Goal: Navigation & Orientation: Find specific page/section

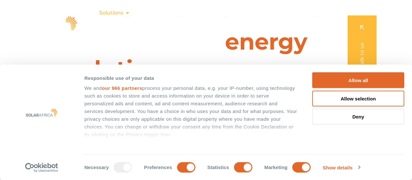
click at [128, 14] on icon "Menu" at bounding box center [127, 12] width 5 height 5
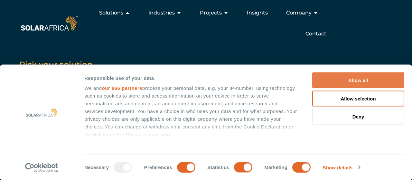
click at [363, 82] on button "Allow all" at bounding box center [359, 80] width 92 height 16
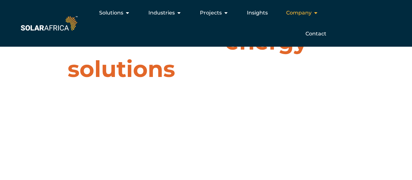
click at [316, 13] on icon "Menu" at bounding box center [315, 12] width 5 height 5
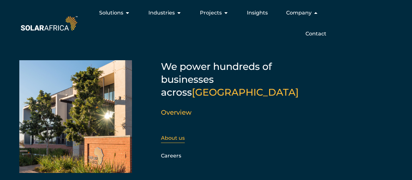
click at [176, 135] on link "About us" at bounding box center [173, 138] width 24 height 6
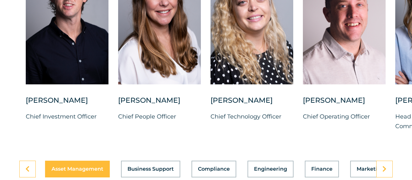
scroll to position [1709, 0]
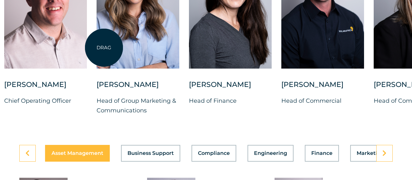
drag, startPoint x: 403, startPoint y: 40, endPoint x: 104, endPoint y: 48, distance: 299.1
click at [104, 48] on div at bounding box center [138, 4] width 83 height 128
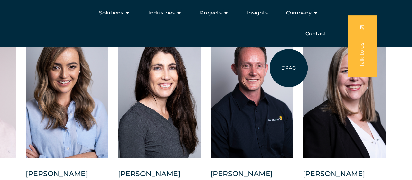
scroll to position [1608, 0]
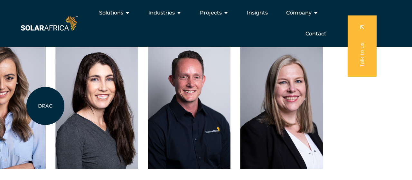
drag, startPoint x: 359, startPoint y: 115, endPoint x: 37, endPoint y: 106, distance: 322.3
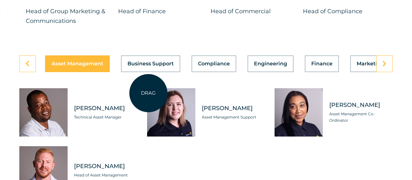
scroll to position [1809, 0]
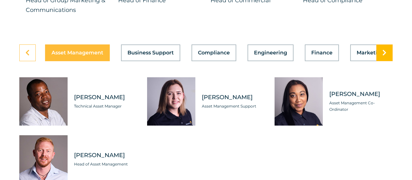
click at [386, 56] on icon at bounding box center [385, 53] width 4 height 6
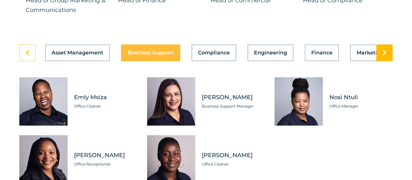
click at [386, 56] on icon at bounding box center [385, 53] width 4 height 6
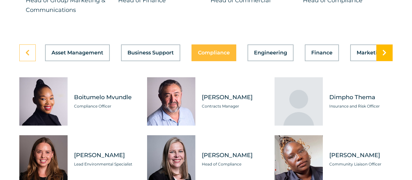
click at [386, 56] on icon at bounding box center [385, 53] width 4 height 6
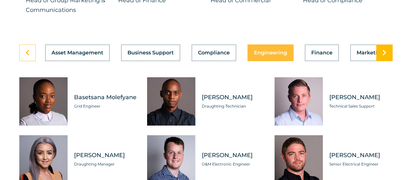
click at [386, 56] on icon at bounding box center [385, 53] width 4 height 6
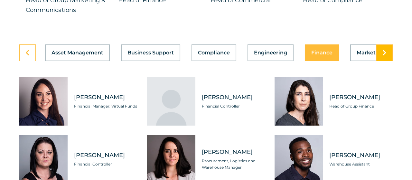
click at [386, 56] on icon at bounding box center [385, 53] width 4 height 6
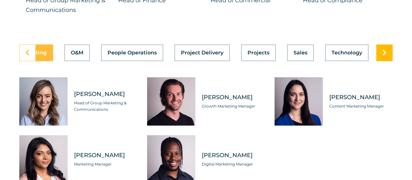
scroll to position [0, 338]
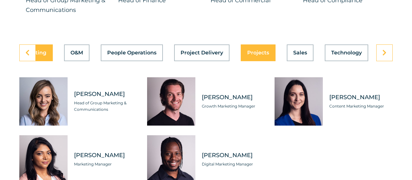
click at [256, 55] on span "Projects" at bounding box center [258, 52] width 22 height 5
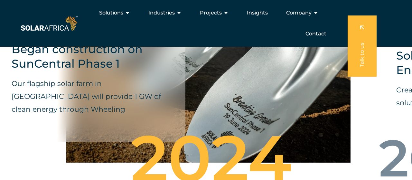
scroll to position [2298, 0]
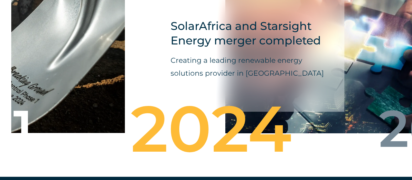
drag, startPoint x: 342, startPoint y: 116, endPoint x: 116, endPoint y: 113, distance: 225.9
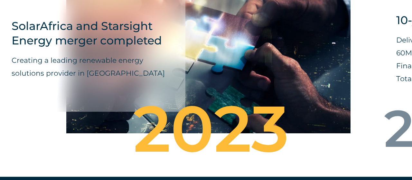
drag, startPoint x: 343, startPoint y: 76, endPoint x: 66, endPoint y: 82, distance: 276.8
click at [66, 82] on div "SolarAfrica and Starsight Energy merger completed Creating a leading renewable …" at bounding box center [208, 57] width 284 height 171
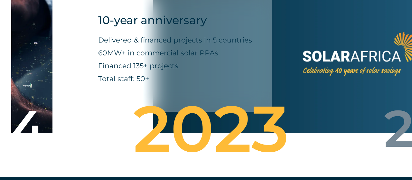
drag, startPoint x: 381, startPoint y: 72, endPoint x: 82, endPoint y: 80, distance: 298.4
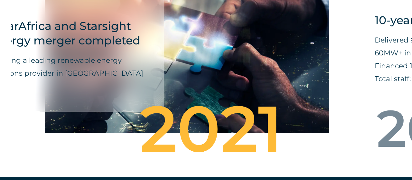
drag, startPoint x: 49, startPoint y: 75, endPoint x: 412, endPoint y: 68, distance: 363.5
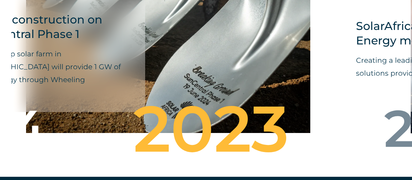
drag, startPoint x: 67, startPoint y: 53, endPoint x: 412, endPoint y: 53, distance: 344.7
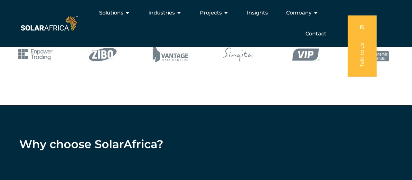
scroll to position [455, 0]
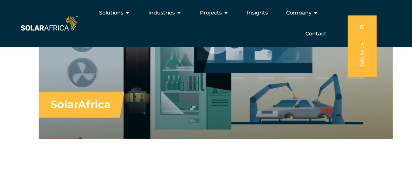
click at [32, 29] on img at bounding box center [49, 23] width 60 height 18
